Goal: Information Seeking & Learning: Learn about a topic

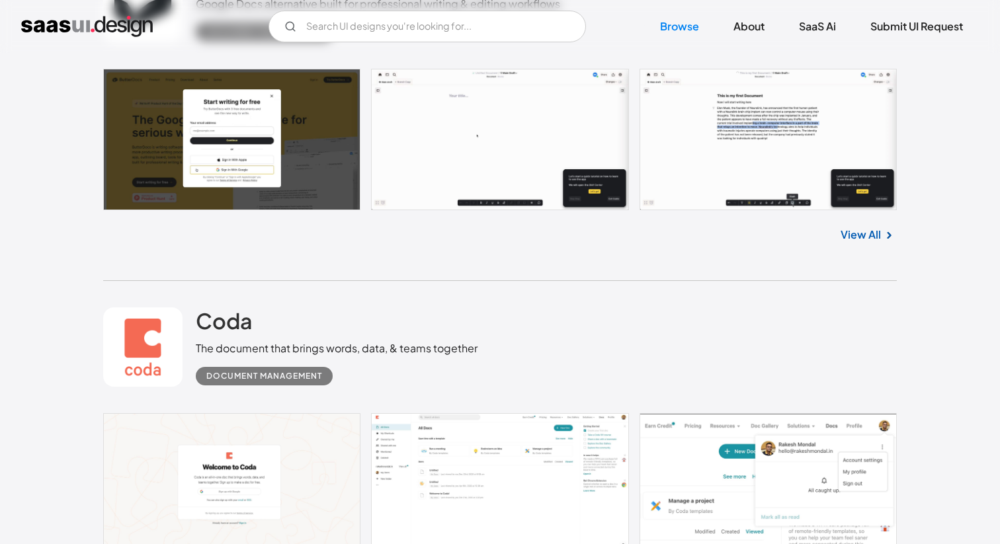
scroll to position [3248, 0]
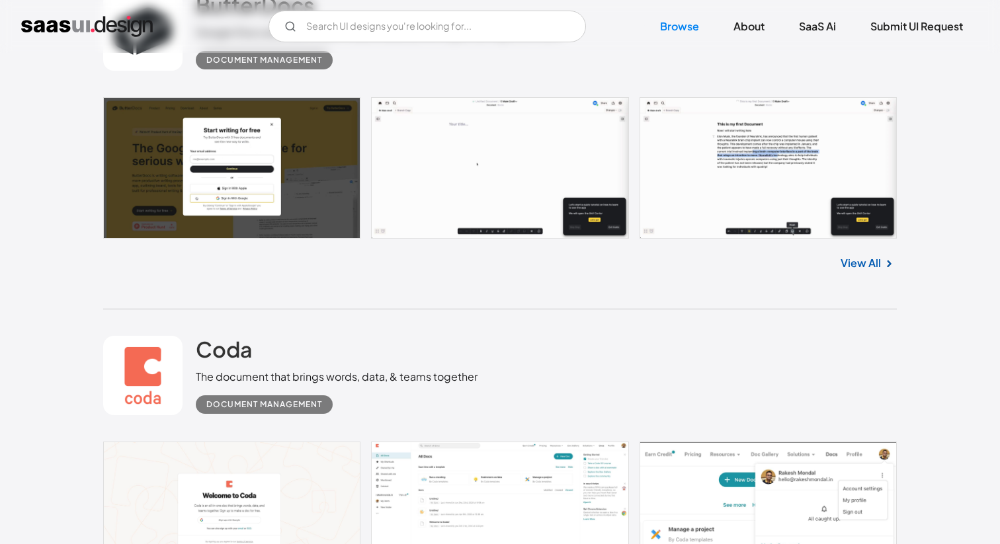
click at [515, 171] on link at bounding box center [500, 168] width 794 height 142
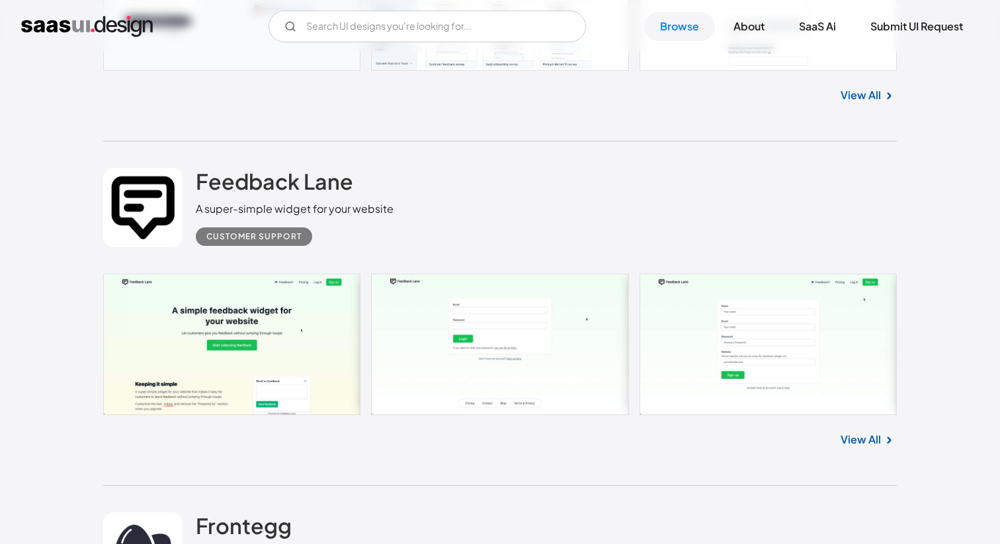
scroll to position [6567, 0]
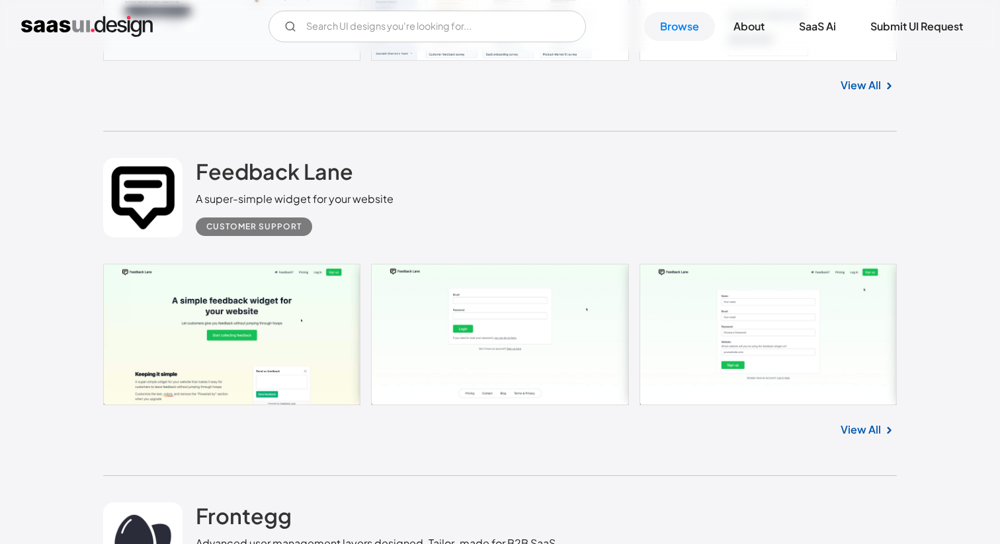
click at [279, 301] on link at bounding box center [500, 335] width 794 height 142
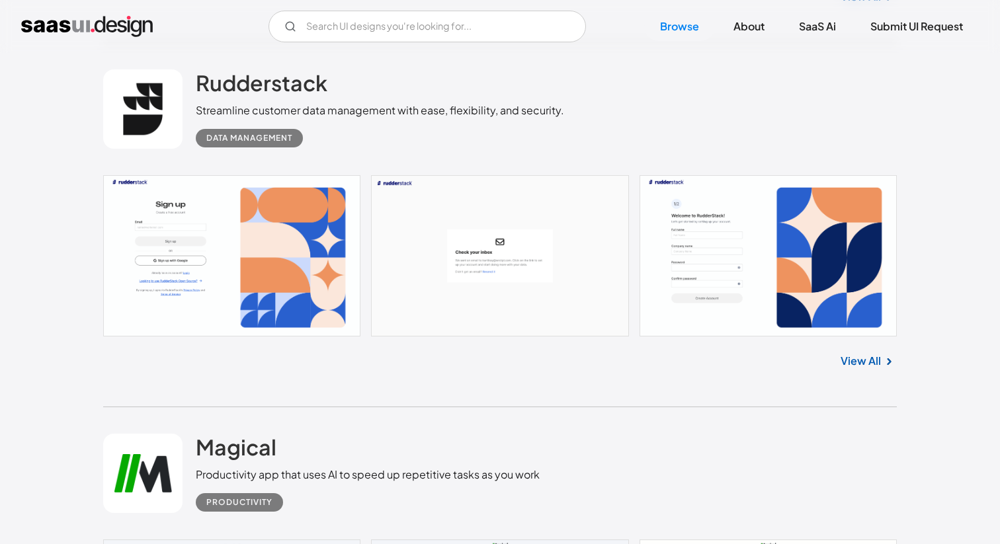
scroll to position [18940, 0]
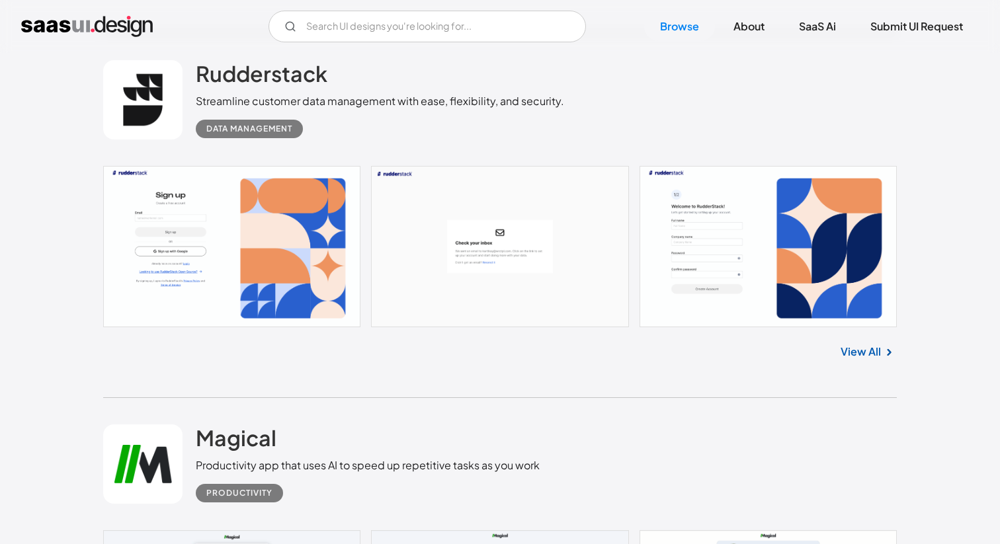
click at [864, 360] on link "View All" at bounding box center [861, 352] width 40 height 16
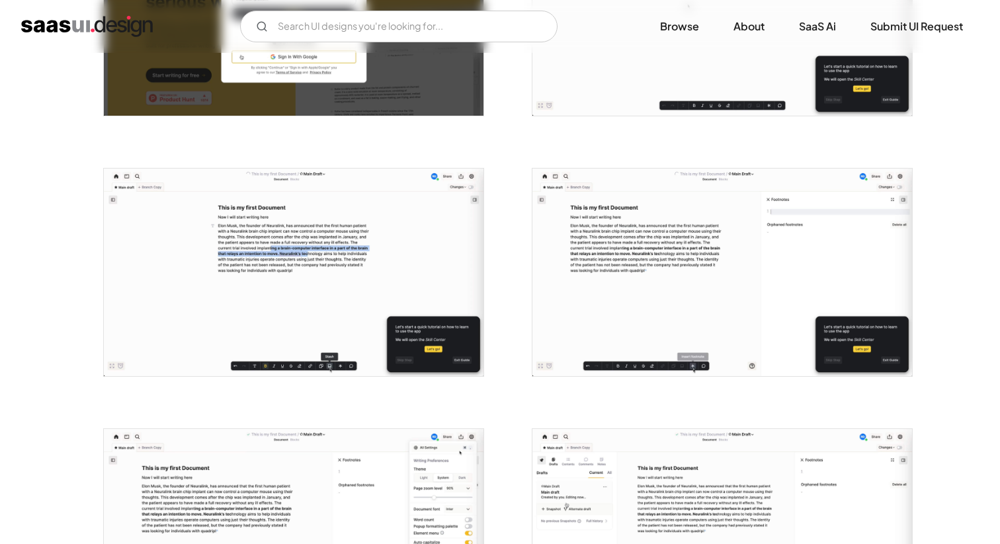
scroll to position [404, 0]
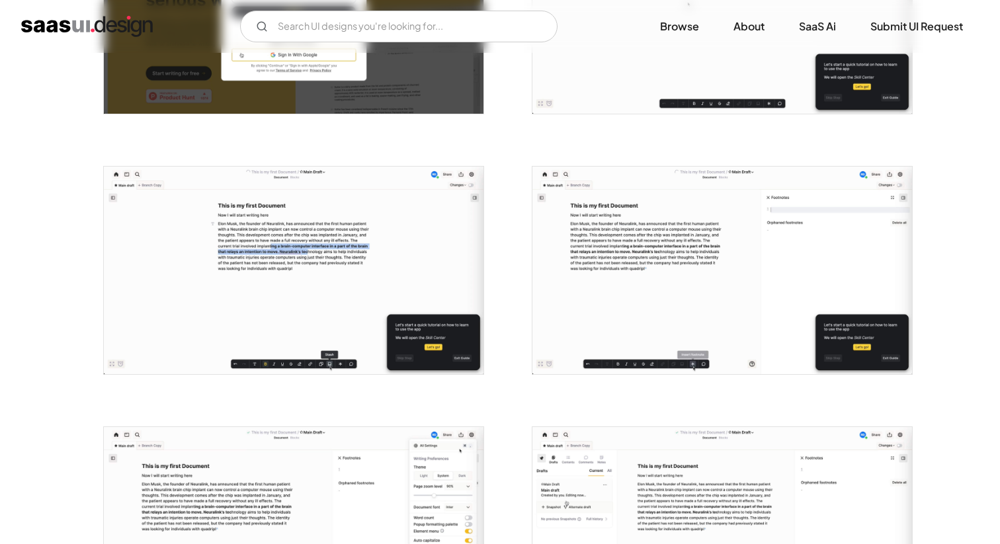
click at [364, 246] on img "open lightbox" at bounding box center [294, 271] width 380 height 208
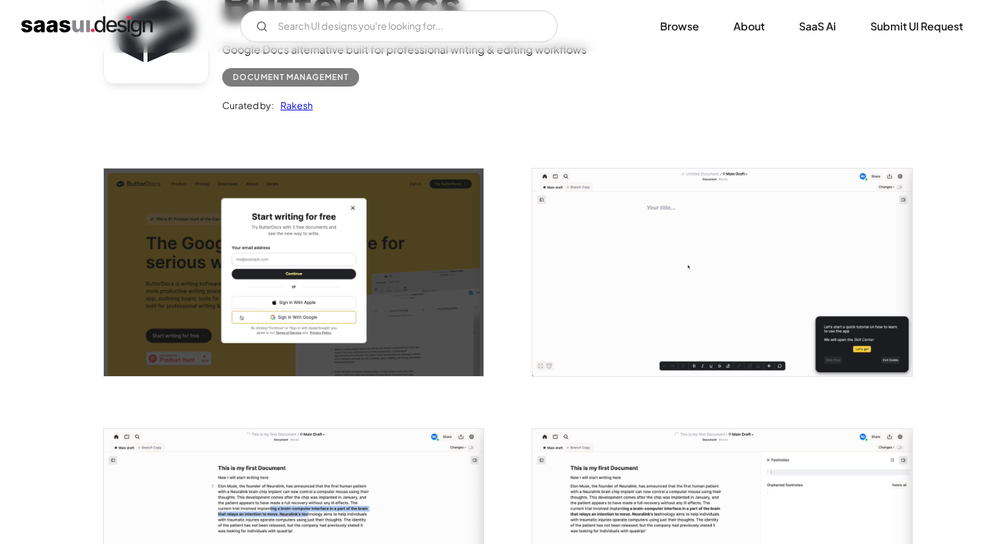
scroll to position [0, 0]
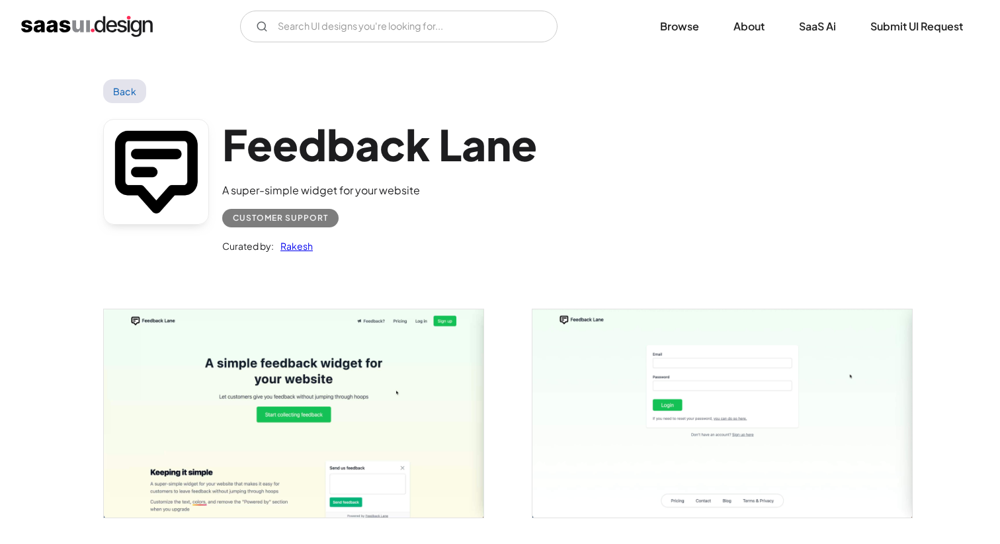
click at [371, 142] on h1 "Feedback Lane" at bounding box center [379, 144] width 315 height 51
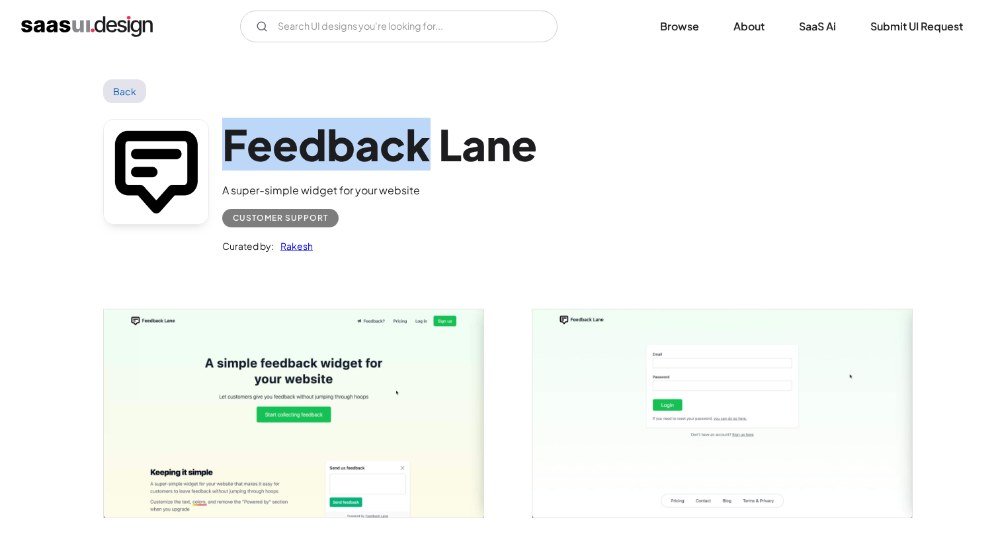
click at [371, 142] on h1 "Feedback Lane" at bounding box center [379, 144] width 315 height 51
click at [332, 253] on div "Curated by: Rakesh" at bounding box center [379, 241] width 315 height 26
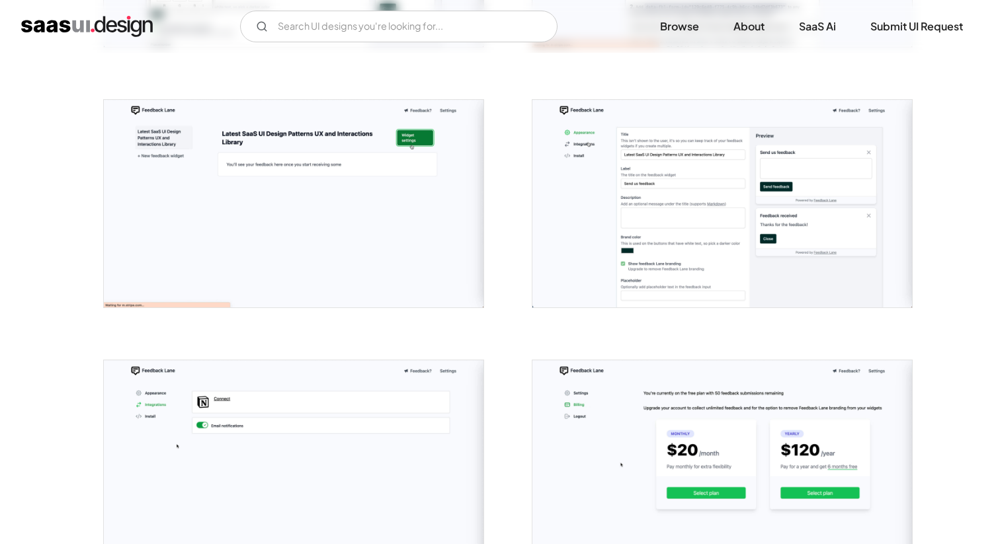
scroll to position [1019, 0]
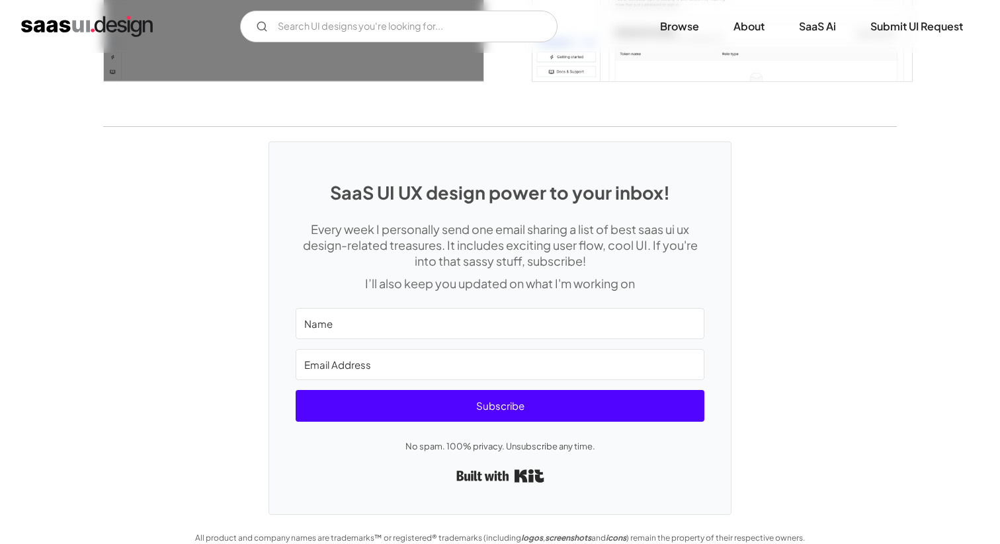
scroll to position [2803, 0]
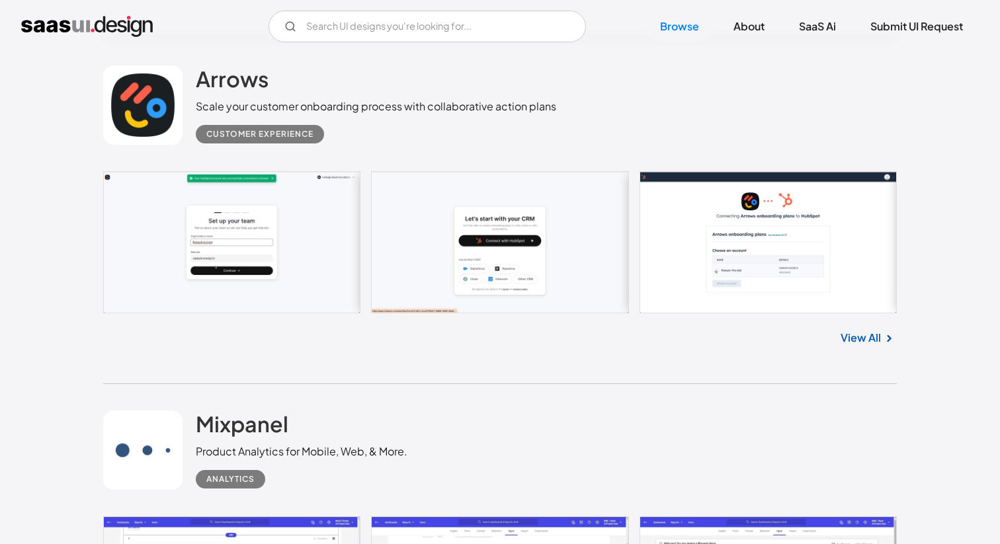
scroll to position [23727, 0]
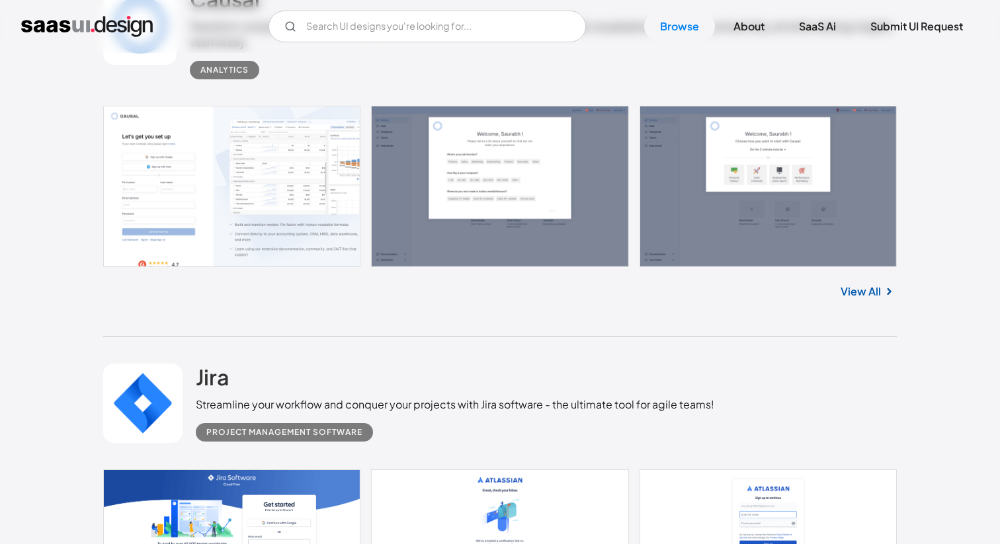
scroll to position [25586, 0]
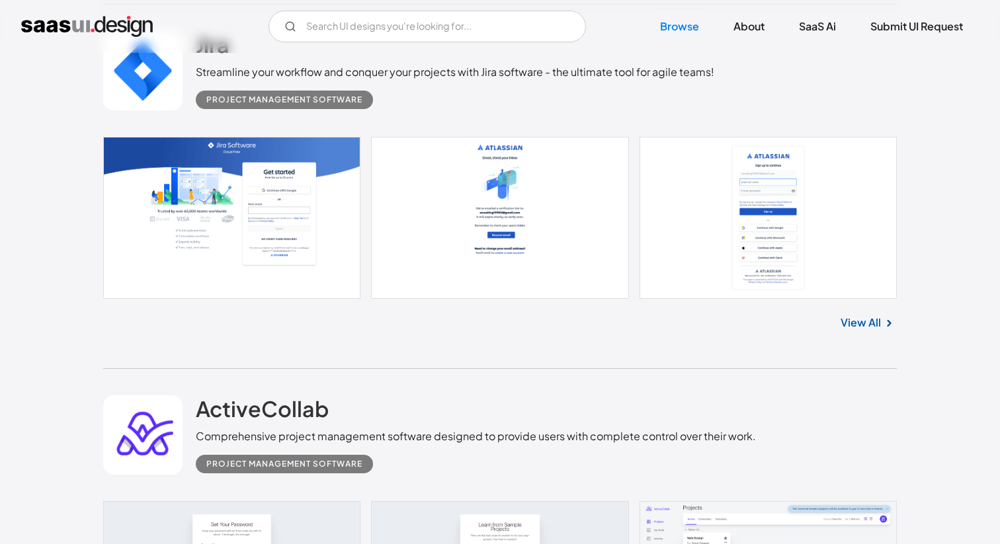
scroll to position [25934, 0]
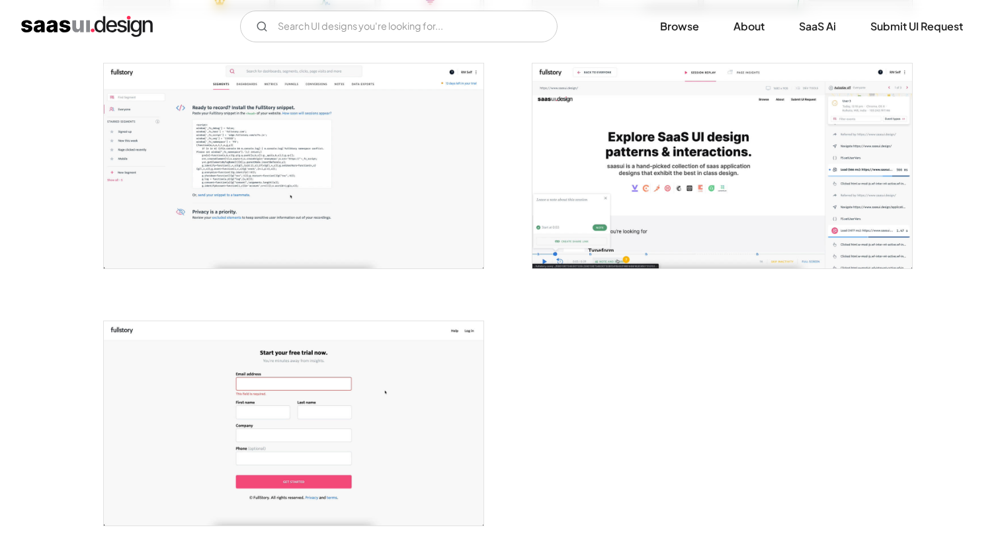
scroll to position [2325, 0]
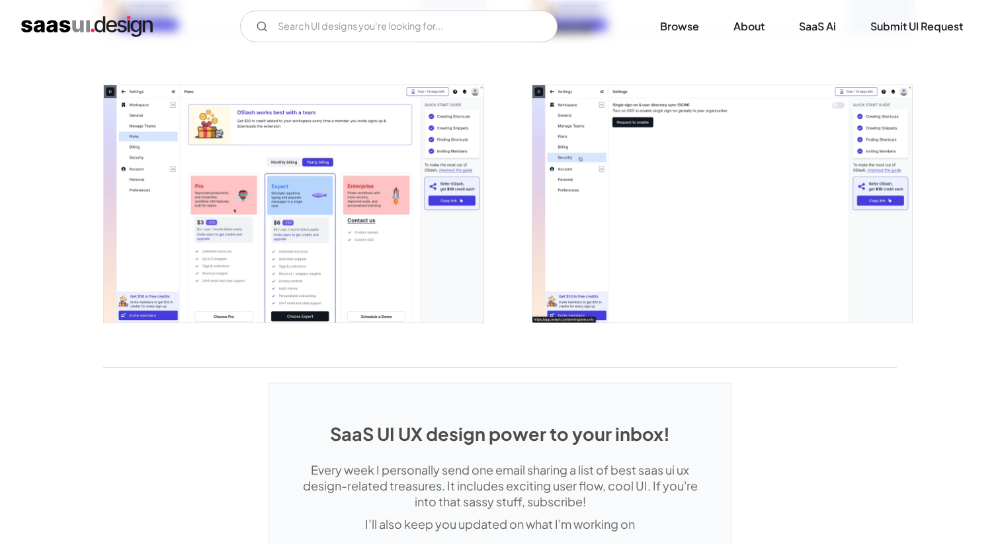
scroll to position [2845, 0]
